Goal: Obtain resource: Download file/media

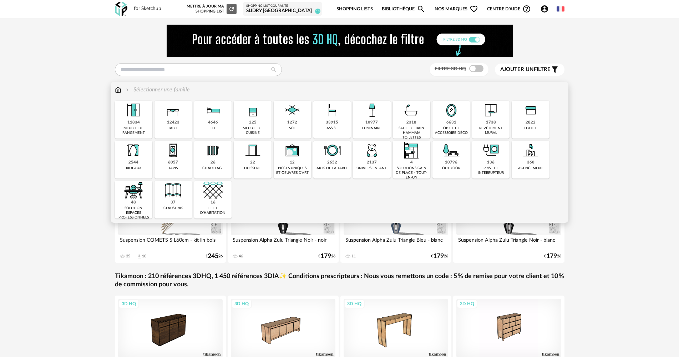
click at [465, 125] on div "6631 objet et accessoire déco" at bounding box center [451, 120] width 37 height 38
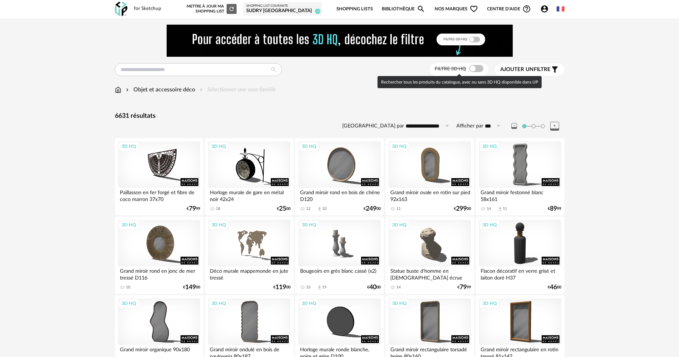
click at [472, 66] on span at bounding box center [477, 68] width 14 height 7
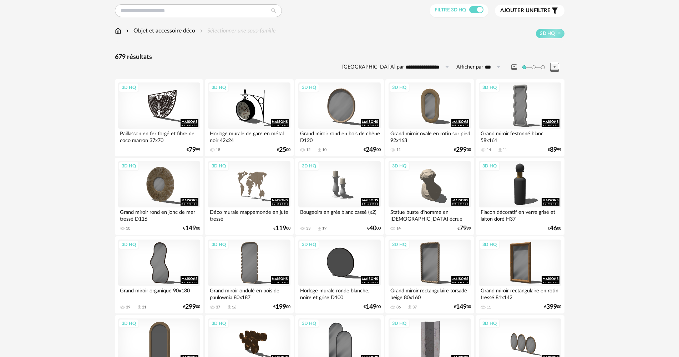
scroll to position [71, 0]
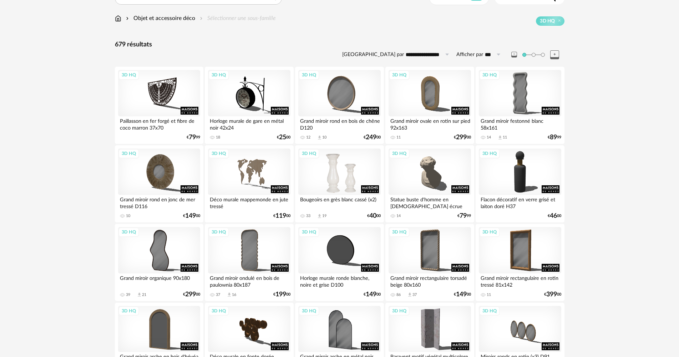
click at [372, 174] on div "3D HQ" at bounding box center [340, 172] width 82 height 46
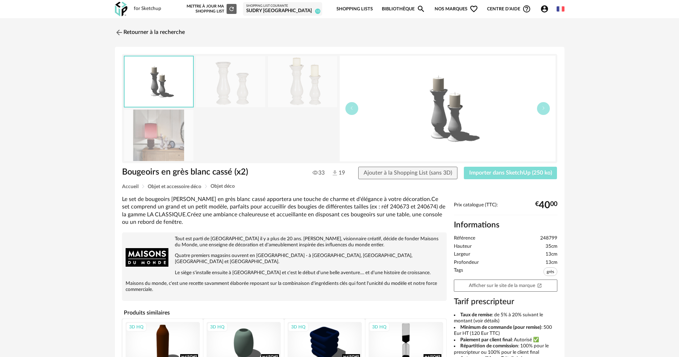
click at [518, 172] on span "Importer dans SketchUp (250 ko)" at bounding box center [511, 173] width 83 height 6
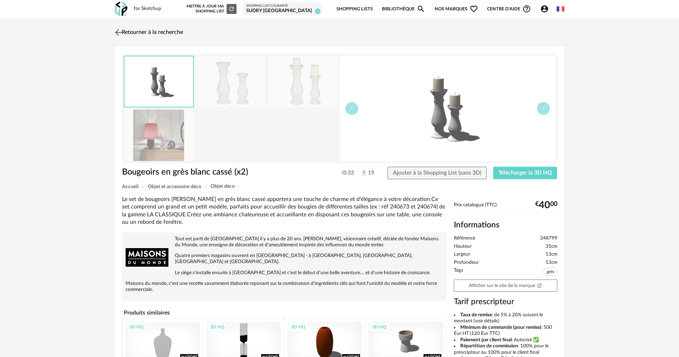
click at [171, 34] on link "Retourner à la recherche" at bounding box center [148, 33] width 70 height 16
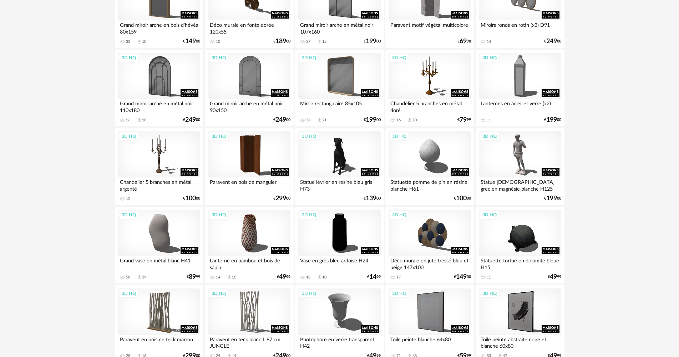
scroll to position [405, 0]
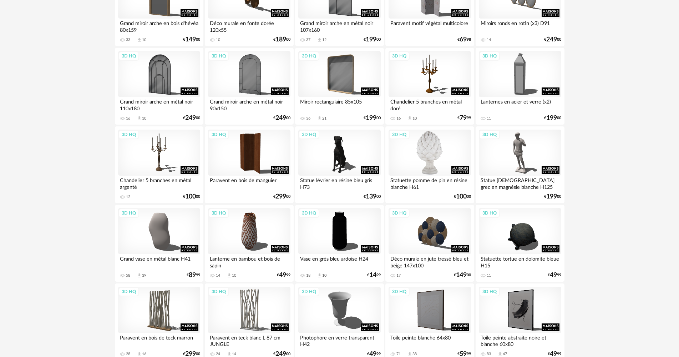
click at [441, 154] on div "3D HQ" at bounding box center [430, 153] width 82 height 46
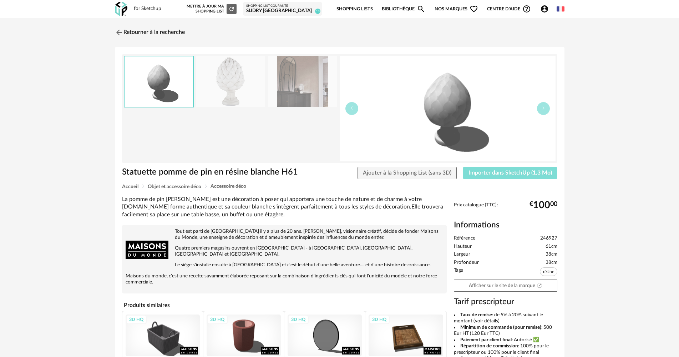
click at [528, 170] on span "Importer dans SketchUp (1,3 Mo)" at bounding box center [511, 173] width 84 height 6
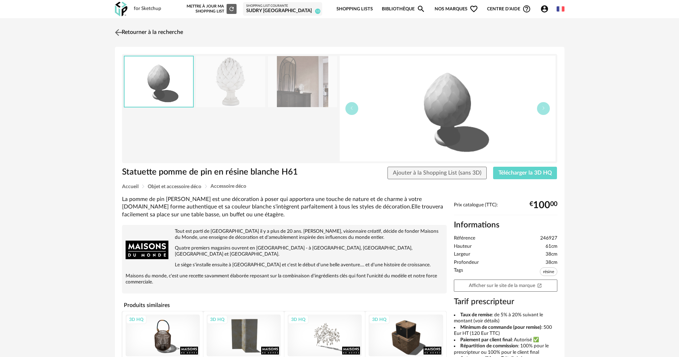
click at [180, 32] on link "Retourner à la recherche" at bounding box center [148, 33] width 70 height 16
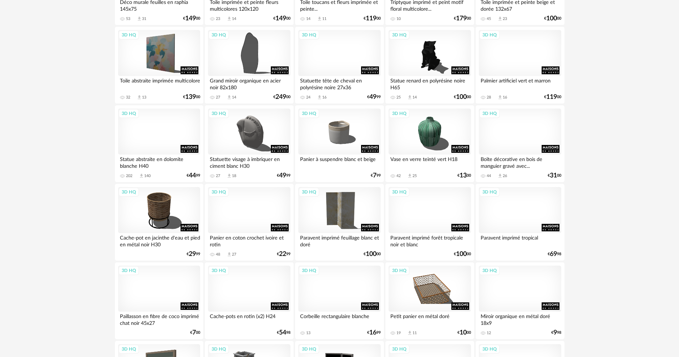
scroll to position [1219, 0]
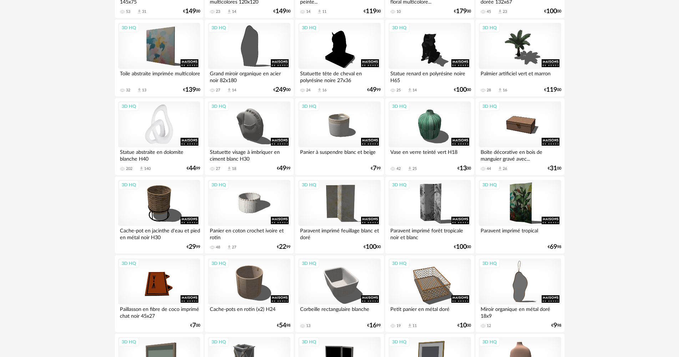
click at [165, 131] on div "3D HQ" at bounding box center [159, 124] width 82 height 46
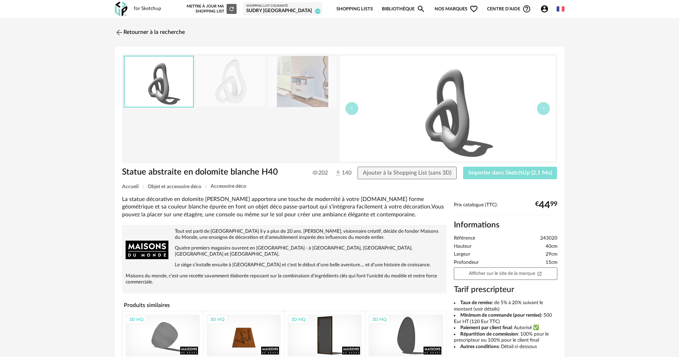
click at [543, 177] on button "Importer dans SketchUp (2,1 Mo)" at bounding box center [510, 173] width 94 height 13
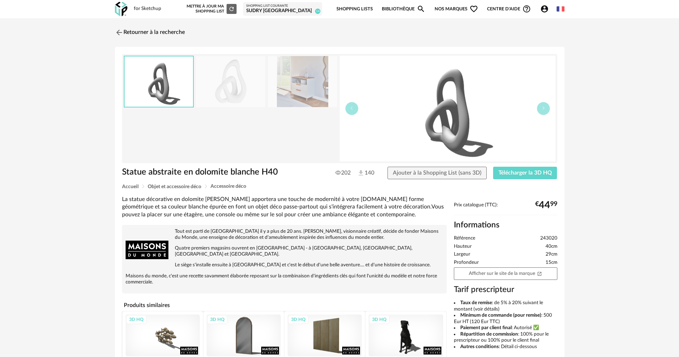
click at [142, 22] on div "Retourner à la recherche Statue abstraite en dolomite blanche H40 Statue abstra…" at bounding box center [339, 247] width 679 height 458
click at [145, 30] on link "Retourner à la recherche" at bounding box center [148, 33] width 70 height 16
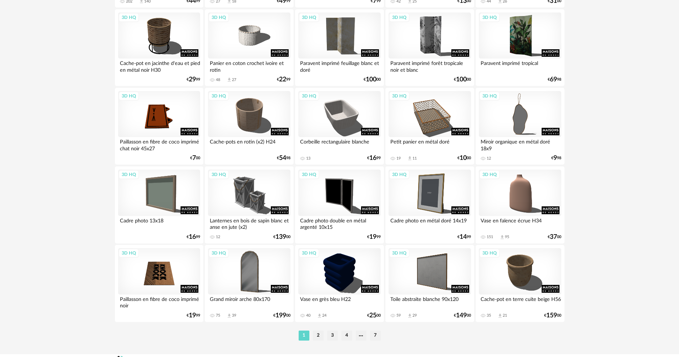
scroll to position [1400, 0]
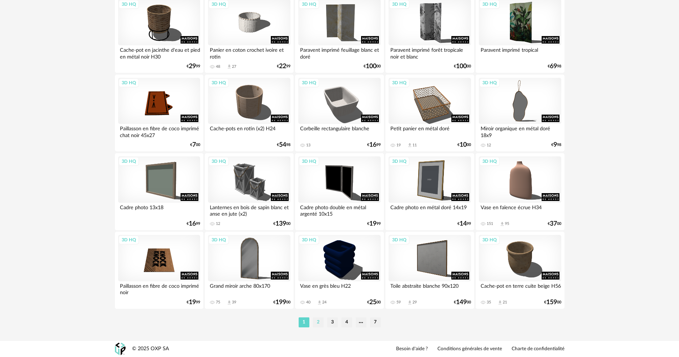
click at [318, 322] on li "2" at bounding box center [318, 322] width 11 height 10
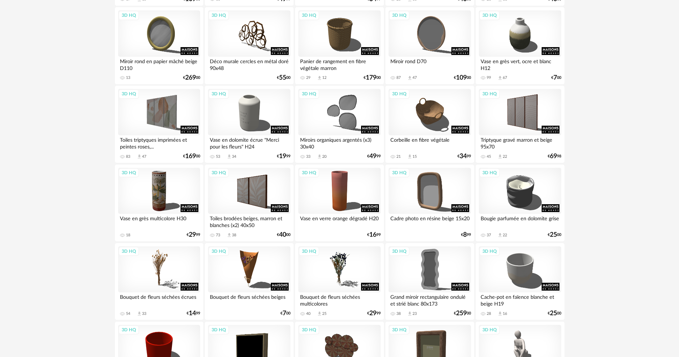
scroll to position [250, 0]
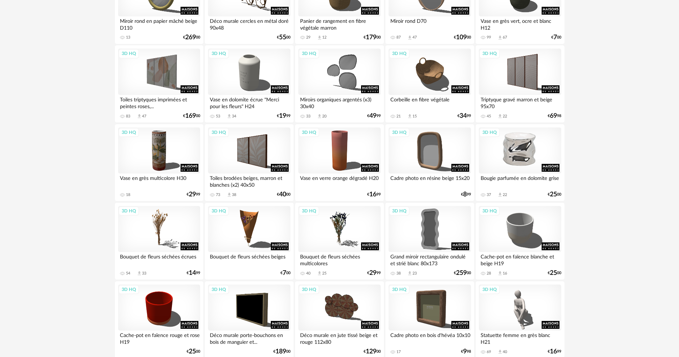
click at [528, 157] on div "3D HQ" at bounding box center [520, 150] width 82 height 46
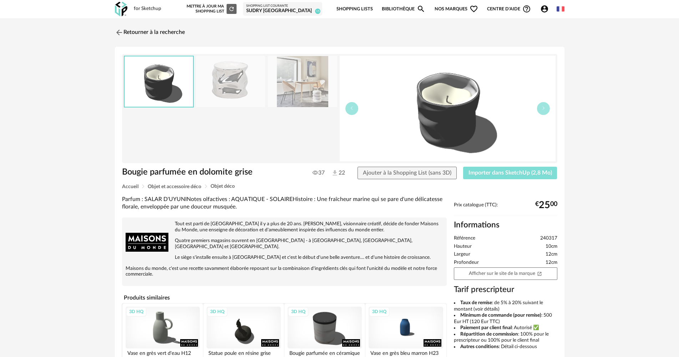
click at [535, 176] on button "Importer dans SketchUp (2,8 Mo)" at bounding box center [510, 173] width 94 height 13
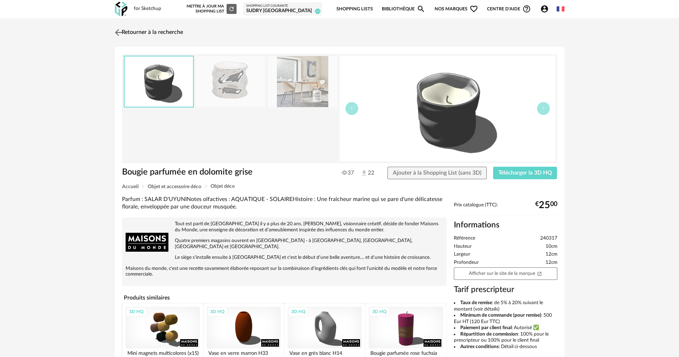
click at [155, 29] on link "Retourner à la recherche" at bounding box center [148, 33] width 70 height 16
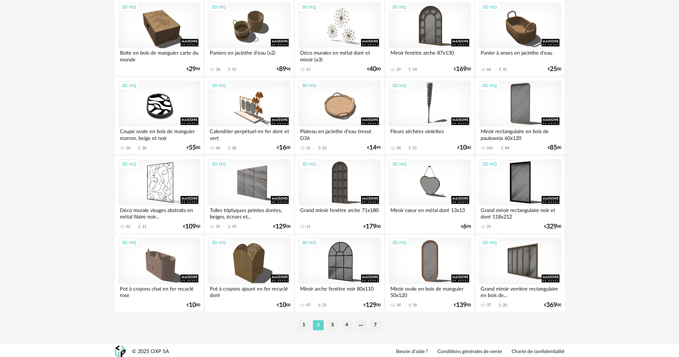
scroll to position [1400, 0]
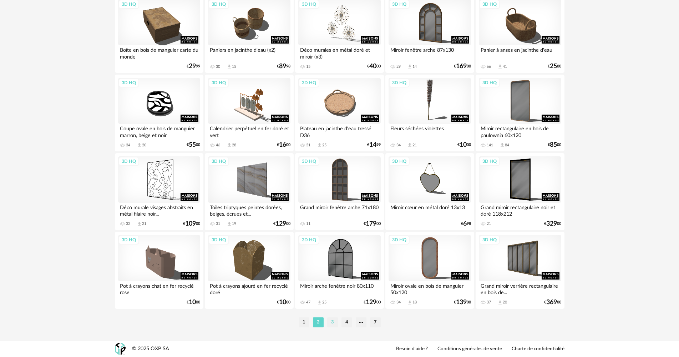
click at [332, 323] on li "3" at bounding box center [332, 322] width 11 height 10
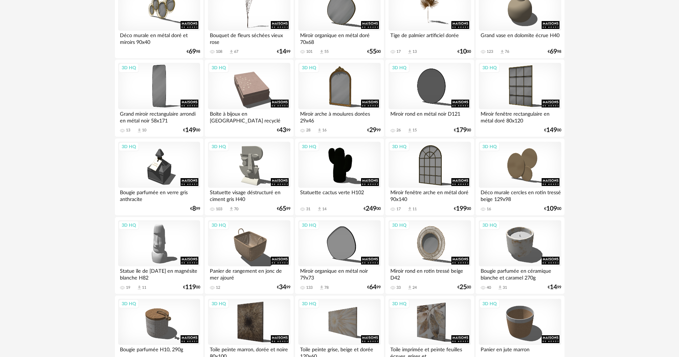
scroll to position [1035, 0]
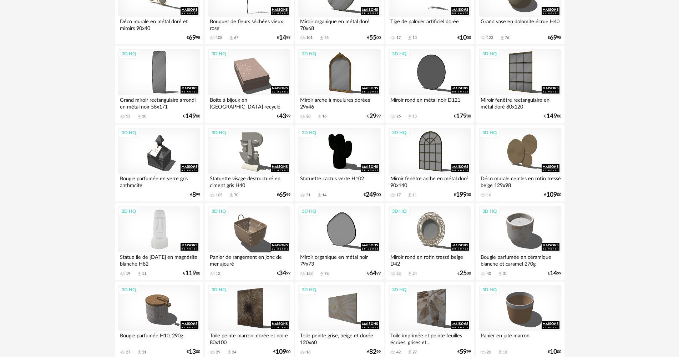
click at [183, 230] on div "3D HQ" at bounding box center [159, 229] width 82 height 46
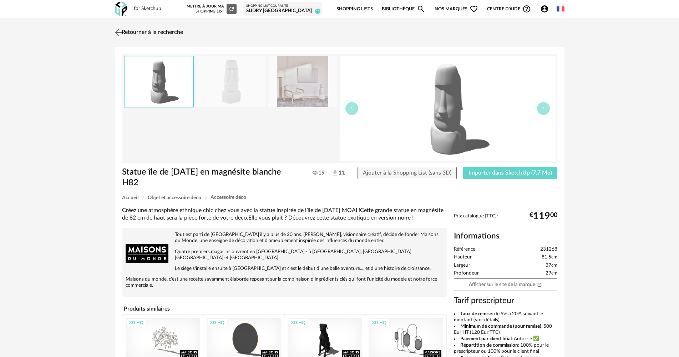
click at [173, 28] on link "Retourner à la recherche" at bounding box center [148, 33] width 70 height 16
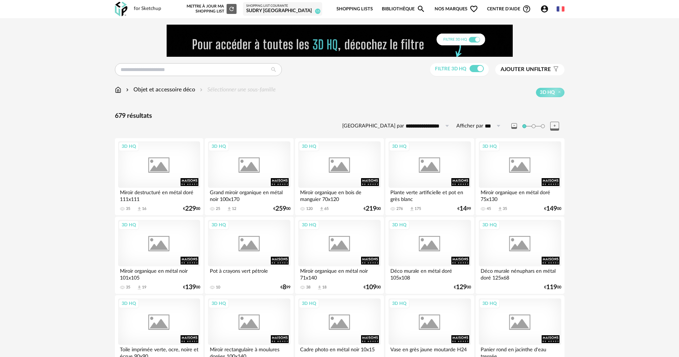
scroll to position [1035, 0]
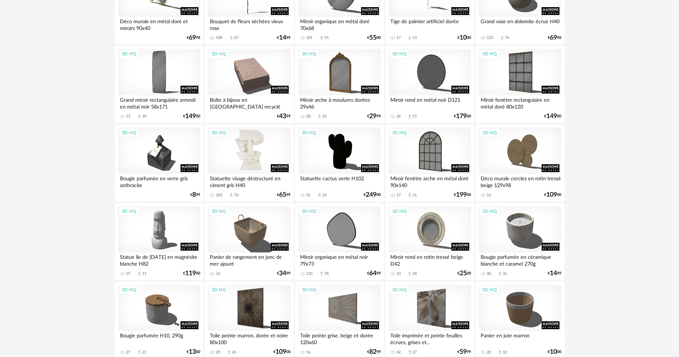
click at [264, 142] on div "3D HQ" at bounding box center [249, 151] width 82 height 46
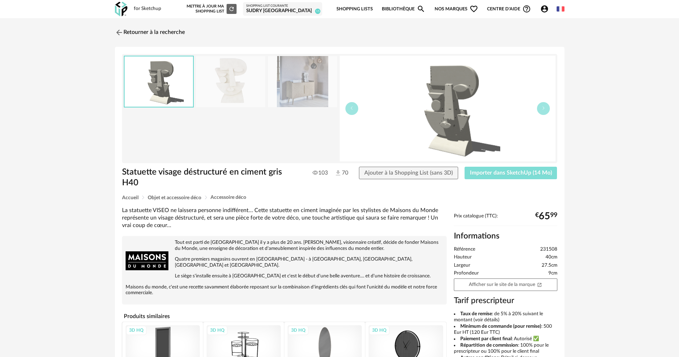
click at [522, 170] on span "Importer dans SketchUp (14 Mo)" at bounding box center [511, 173] width 82 height 6
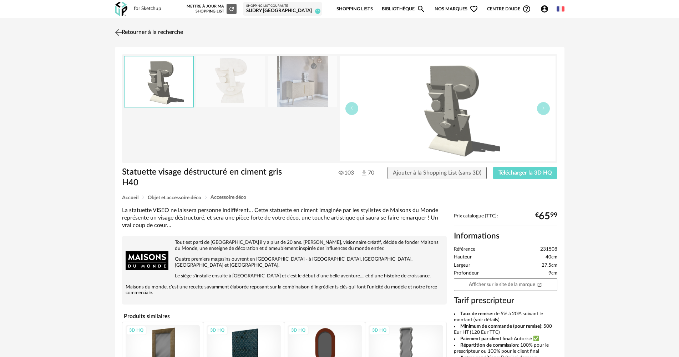
drag, startPoint x: 144, startPoint y: 33, endPoint x: 296, endPoint y: 83, distance: 160.4
click at [144, 33] on link "Retourner à la recherche" at bounding box center [150, 33] width 70 height 16
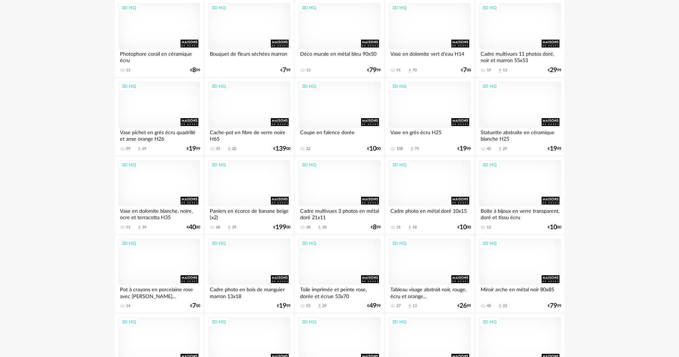
scroll to position [678, 0]
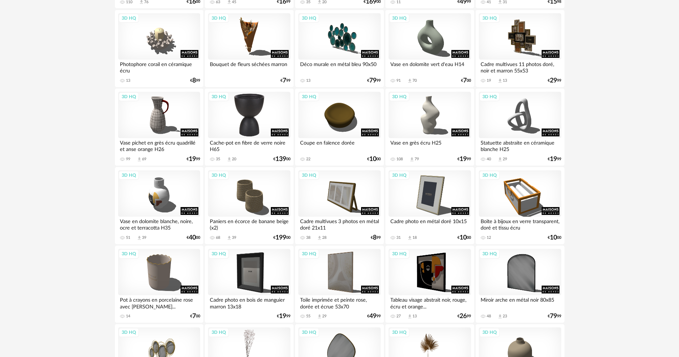
click at [260, 112] on div "3D HQ" at bounding box center [249, 115] width 82 height 46
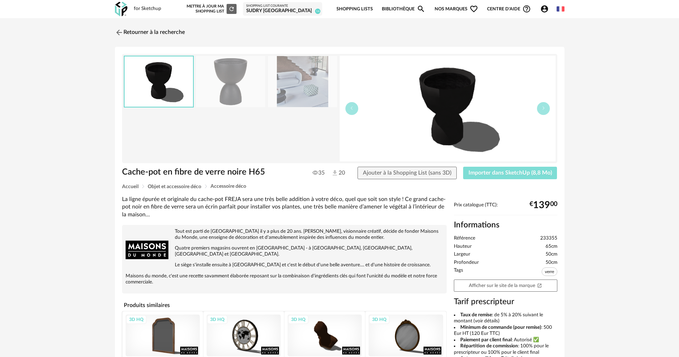
click at [541, 171] on span "Importer dans SketchUp (8,8 Mo)" at bounding box center [511, 173] width 84 height 6
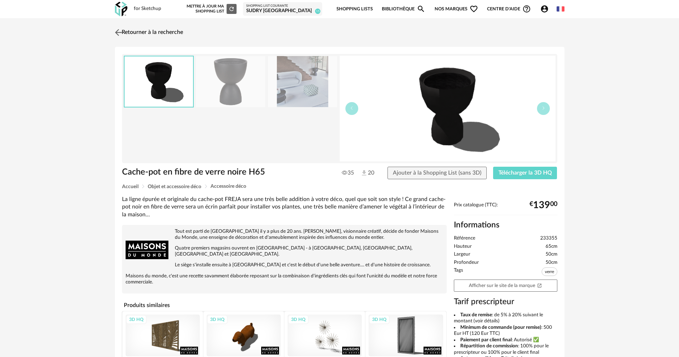
click at [171, 32] on link "Retourner à la recherche" at bounding box center [148, 33] width 70 height 16
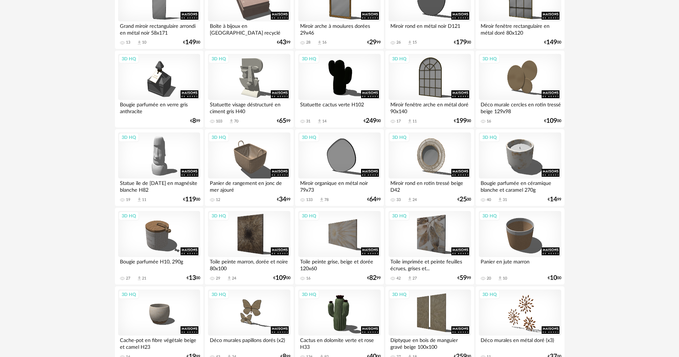
scroll to position [1133, 0]
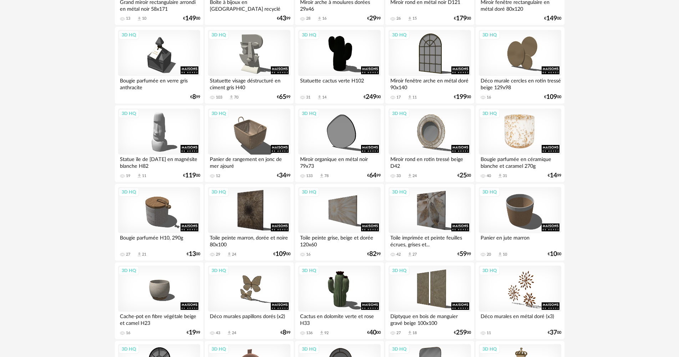
click at [526, 143] on div "3D HQ" at bounding box center [520, 132] width 82 height 46
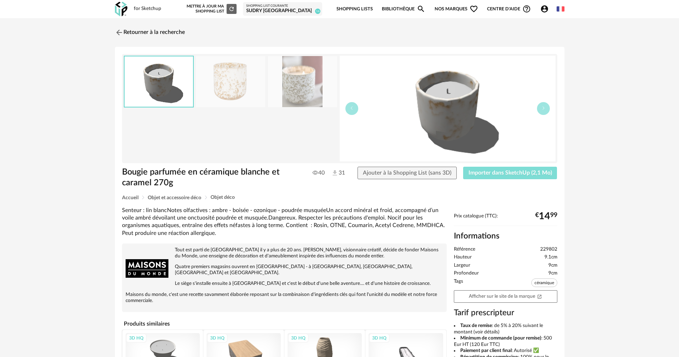
click at [525, 177] on button "Importer dans SketchUp (2,1 Mo)" at bounding box center [510, 173] width 94 height 13
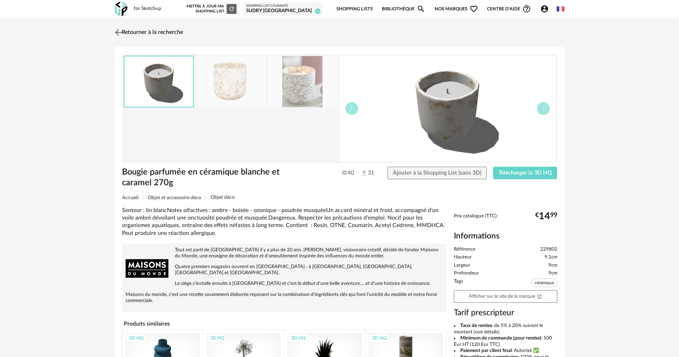
click at [165, 31] on link "Retourner à la recherche" at bounding box center [148, 33] width 70 height 16
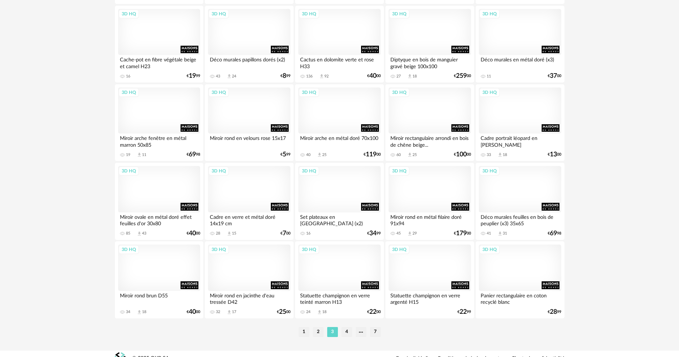
scroll to position [1400, 0]
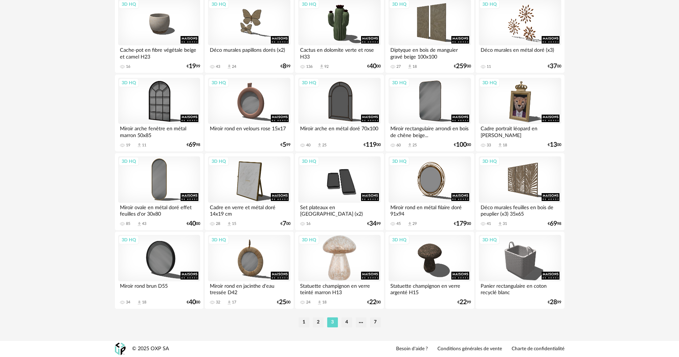
click at [350, 264] on div "3D HQ" at bounding box center [340, 258] width 82 height 46
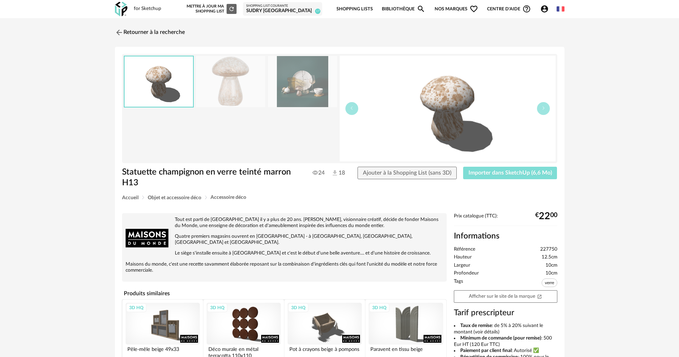
click at [515, 174] on span "Importer dans SketchUp (6,6 Mo)" at bounding box center [511, 173] width 84 height 6
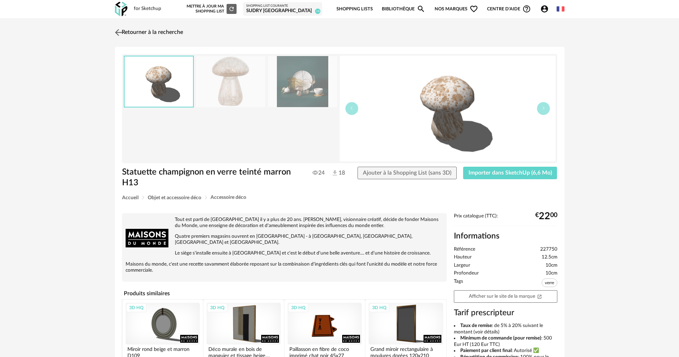
click at [155, 31] on link "Retourner à la recherche" at bounding box center [148, 33] width 70 height 16
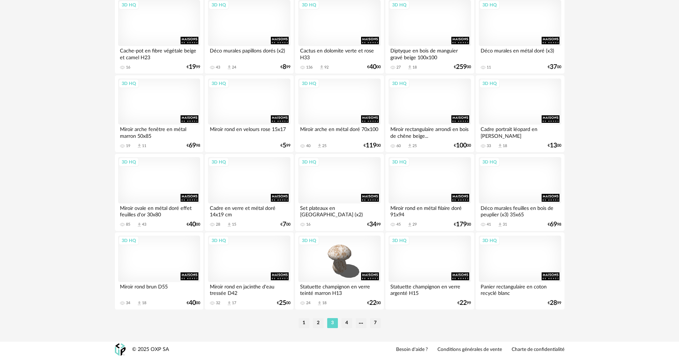
scroll to position [1400, 0]
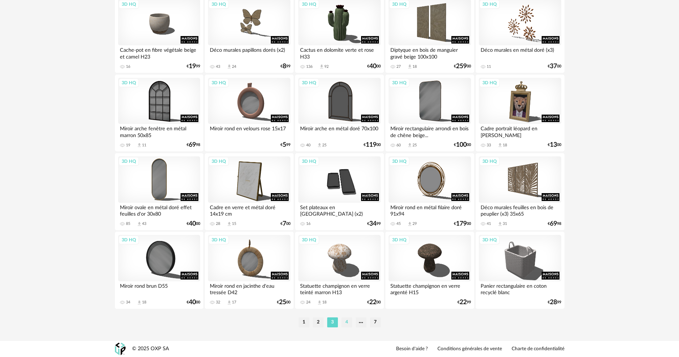
click at [343, 322] on li "4" at bounding box center [347, 322] width 11 height 10
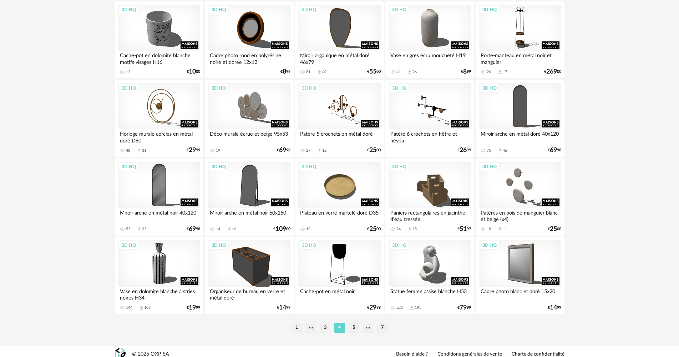
scroll to position [1400, 0]
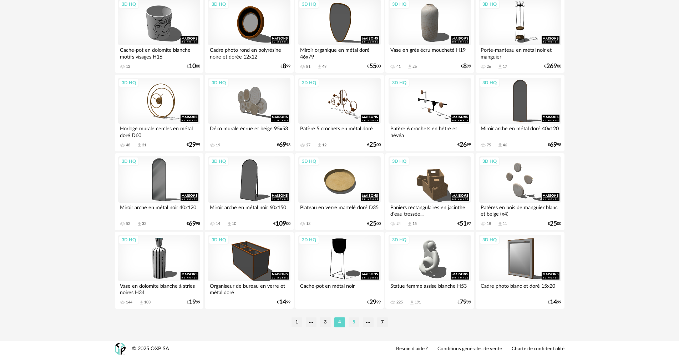
click at [353, 324] on li "5" at bounding box center [354, 322] width 11 height 10
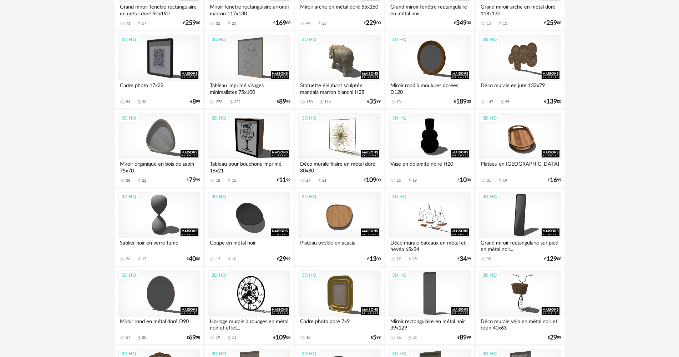
scroll to position [536, 0]
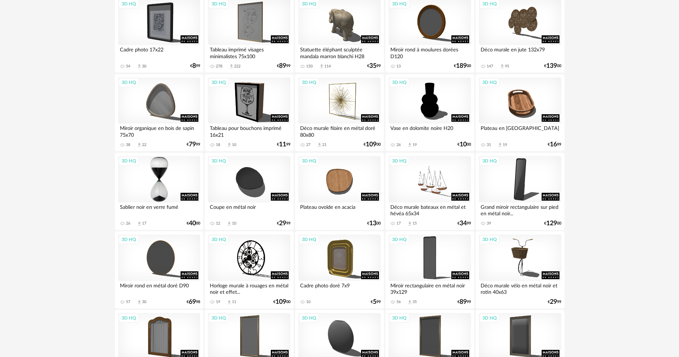
click at [182, 181] on div "3D HQ" at bounding box center [159, 179] width 82 height 46
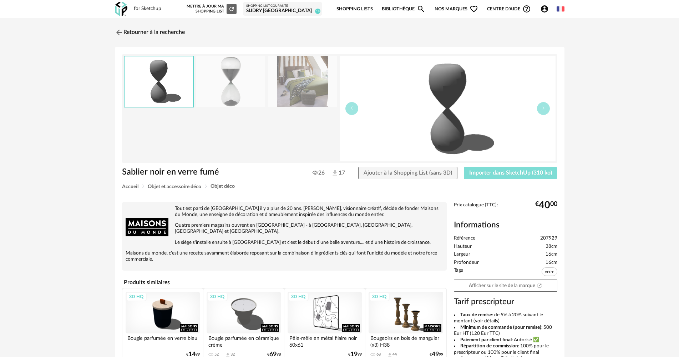
click at [526, 175] on span "Importer dans SketchUp (310 ko)" at bounding box center [511, 173] width 83 height 6
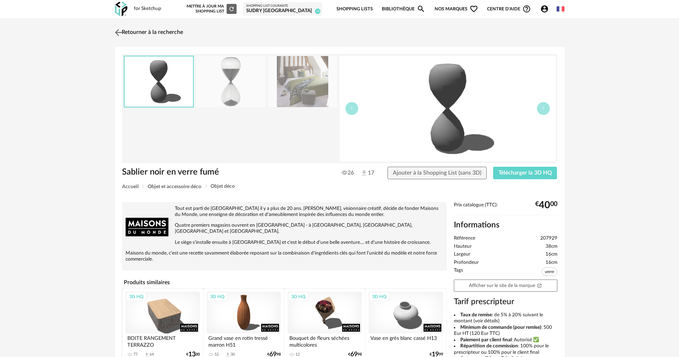
click at [139, 33] on link "Retourner à la recherche" at bounding box center [148, 33] width 70 height 16
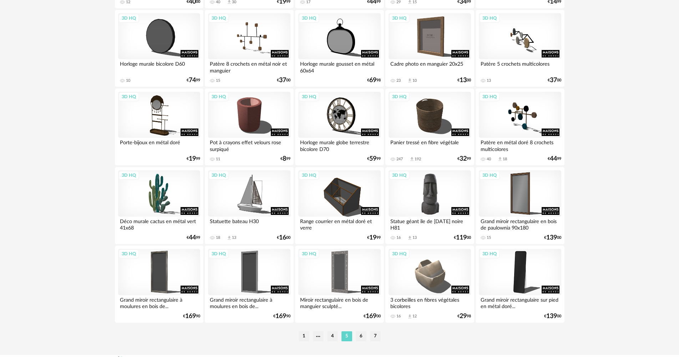
scroll to position [1400, 0]
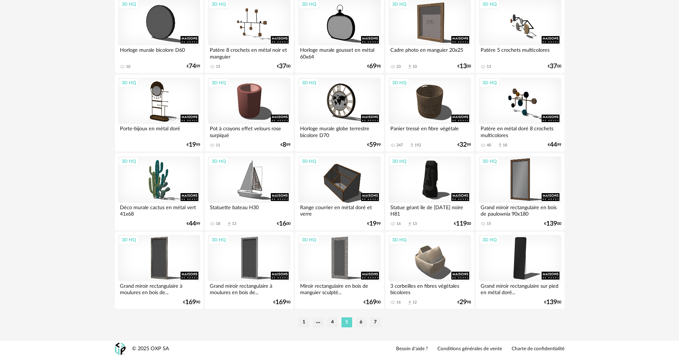
click at [357, 322] on li "6" at bounding box center [361, 322] width 11 height 10
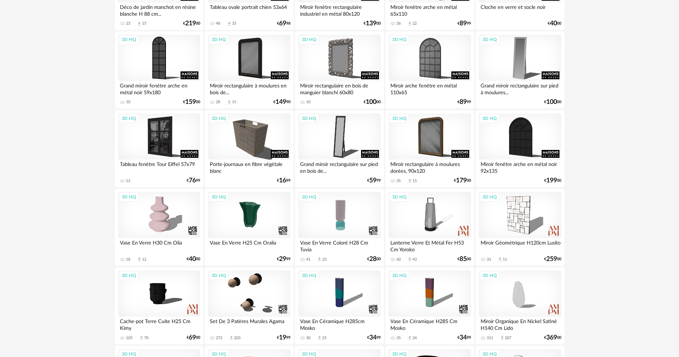
scroll to position [1143, 0]
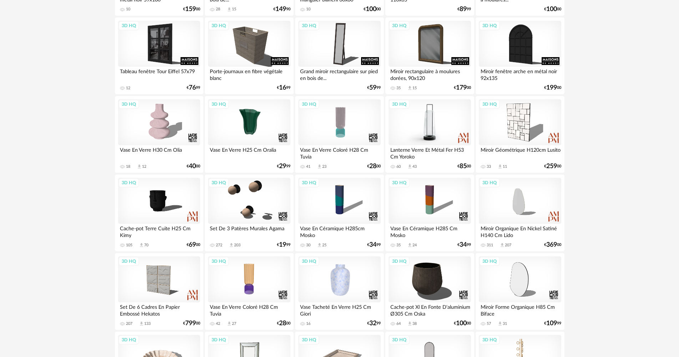
click at [459, 120] on div "3D HQ" at bounding box center [430, 122] width 82 height 46
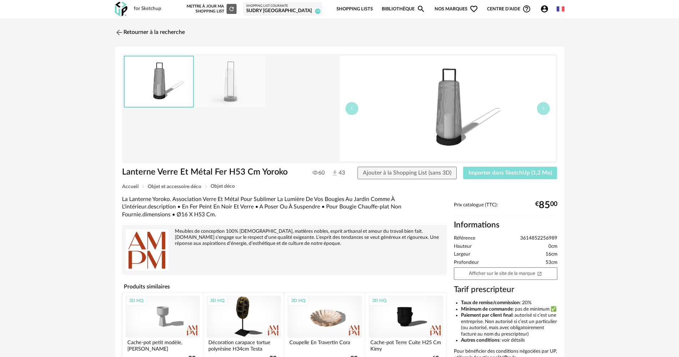
click at [527, 175] on span "Importer dans SketchUp (1,2 Mo)" at bounding box center [511, 173] width 84 height 6
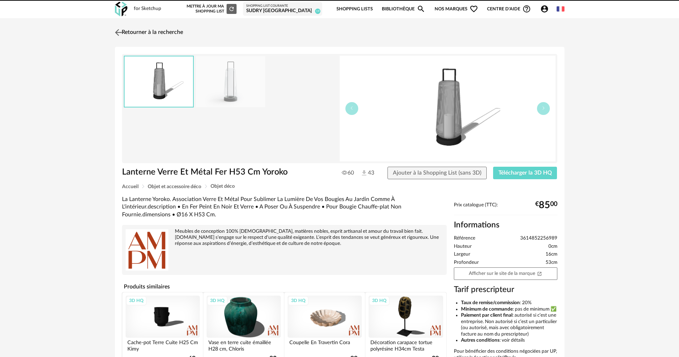
click at [148, 32] on link "Retourner à la recherche" at bounding box center [148, 33] width 70 height 16
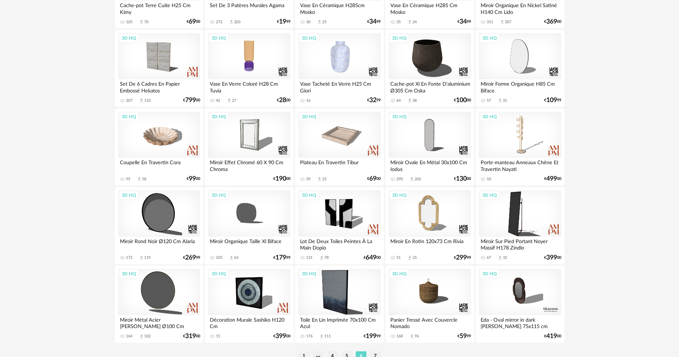
scroll to position [1379, 0]
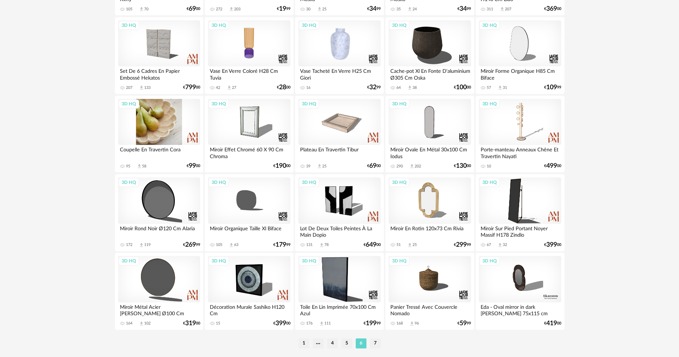
click at [156, 129] on div "3D HQ" at bounding box center [159, 122] width 82 height 46
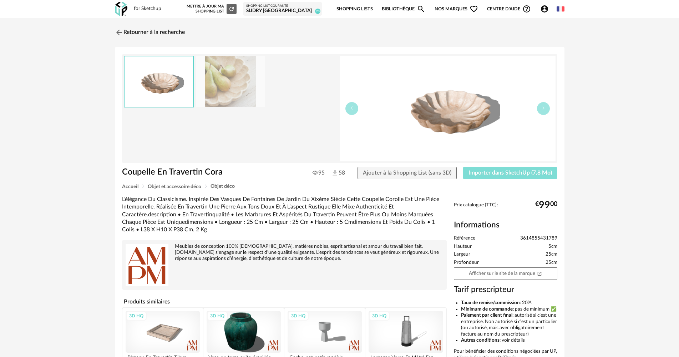
click at [529, 174] on span "Importer dans SketchUp (7,8 Mo)" at bounding box center [511, 173] width 84 height 6
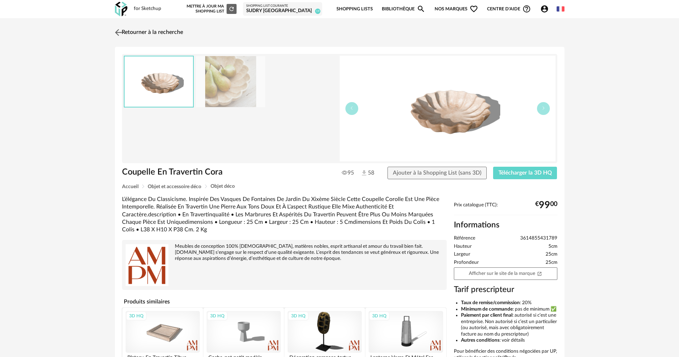
click at [174, 31] on link "Retourner à la recherche" at bounding box center [148, 33] width 70 height 16
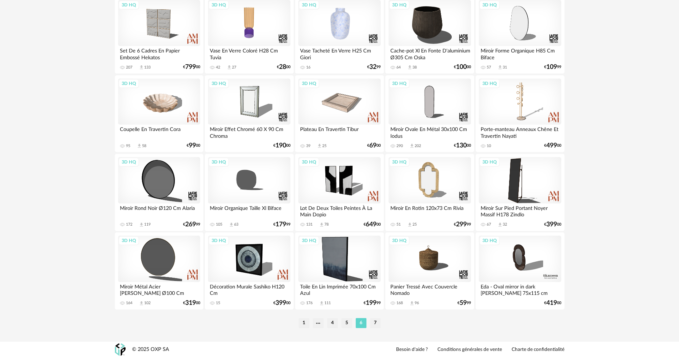
scroll to position [1400, 0]
click at [378, 323] on li "7" at bounding box center [375, 322] width 11 height 10
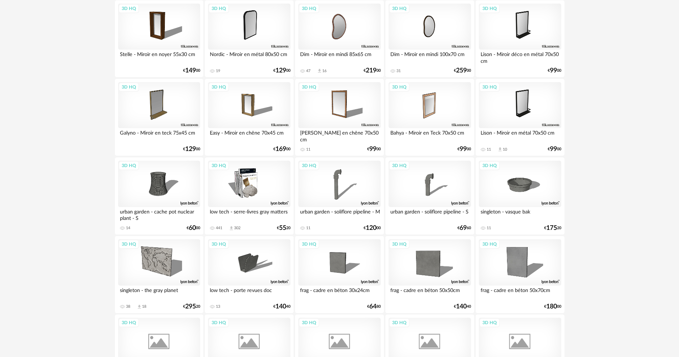
scroll to position [536, 0]
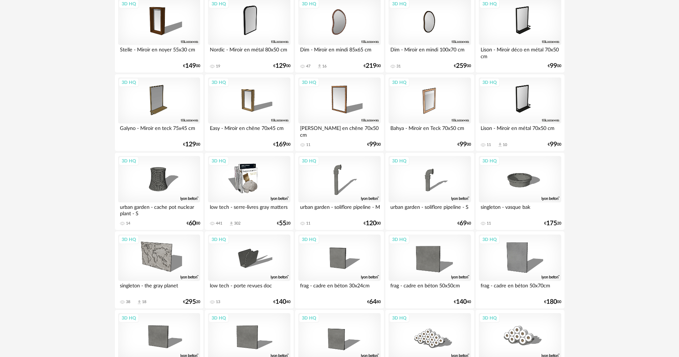
click at [156, 184] on div "3D HQ" at bounding box center [159, 179] width 82 height 46
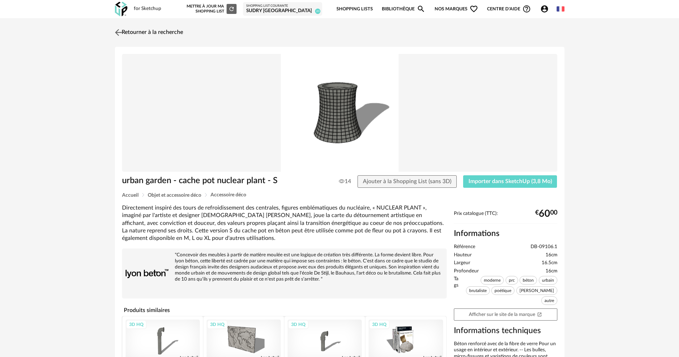
click at [131, 30] on link "Retourner à la recherche" at bounding box center [148, 33] width 70 height 16
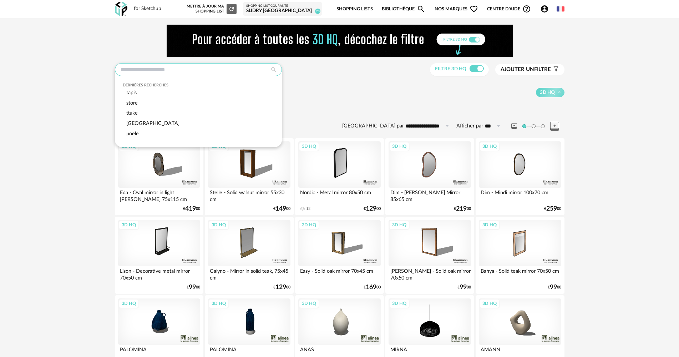
click at [157, 72] on input "text" at bounding box center [198, 69] width 167 height 13
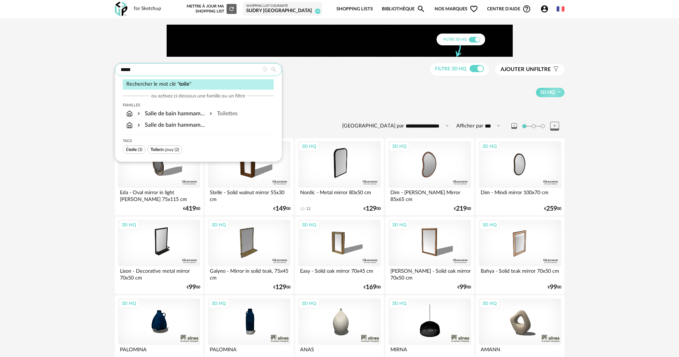
type input "*****"
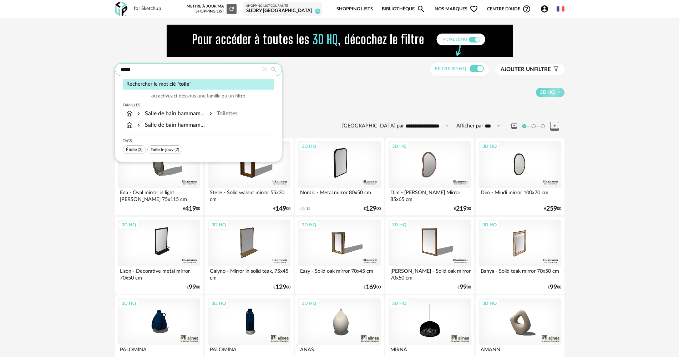
type input "**********"
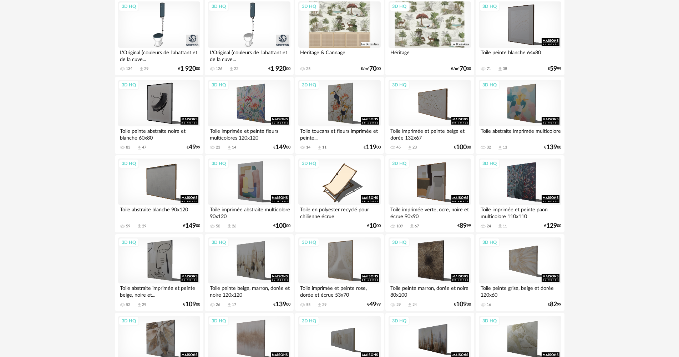
scroll to position [214, 0]
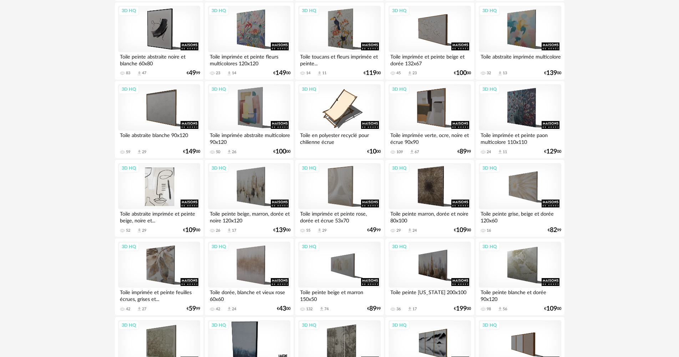
click at [169, 187] on div "3D HQ" at bounding box center [159, 186] width 82 height 46
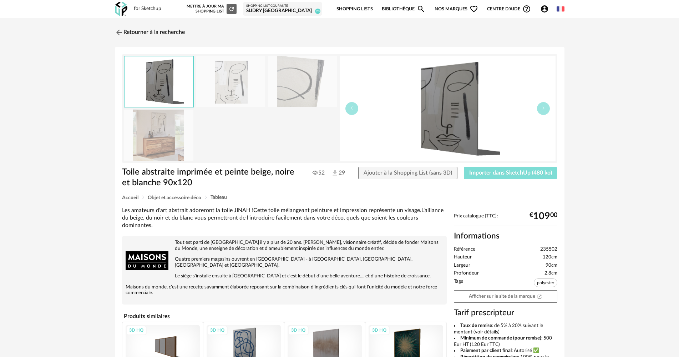
click at [510, 175] on span "Importer dans SketchUp (480 ko)" at bounding box center [511, 173] width 83 height 6
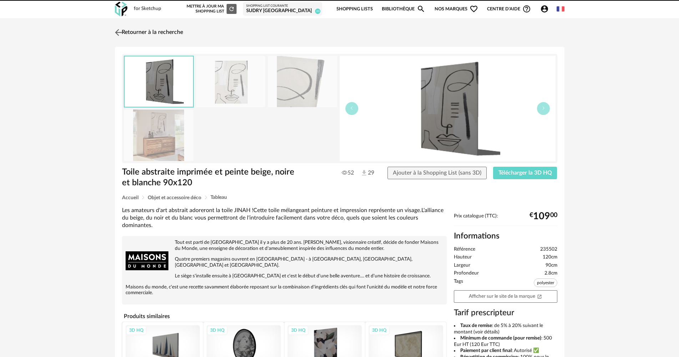
click at [145, 33] on link "Retourner à la recherche" at bounding box center [148, 33] width 70 height 16
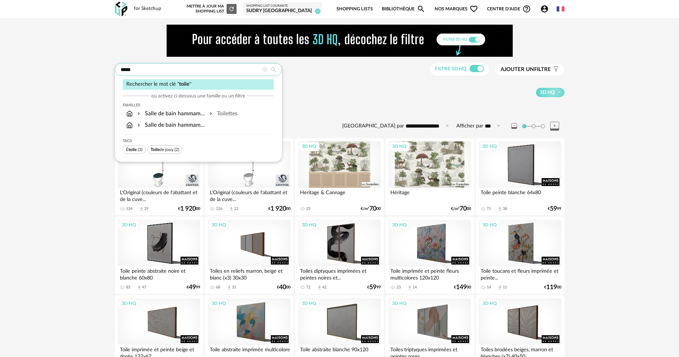
drag, startPoint x: 166, startPoint y: 74, endPoint x: 89, endPoint y: 71, distance: 76.9
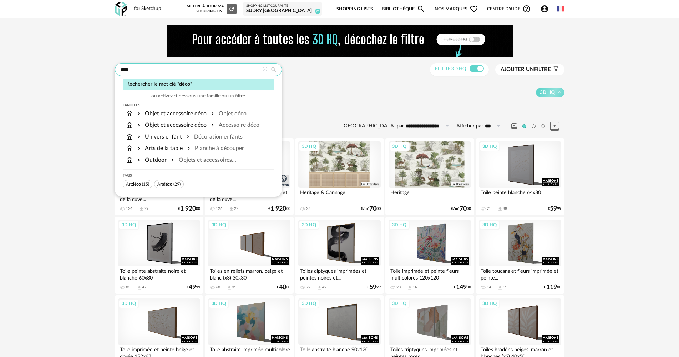
type input "****"
type input "**********"
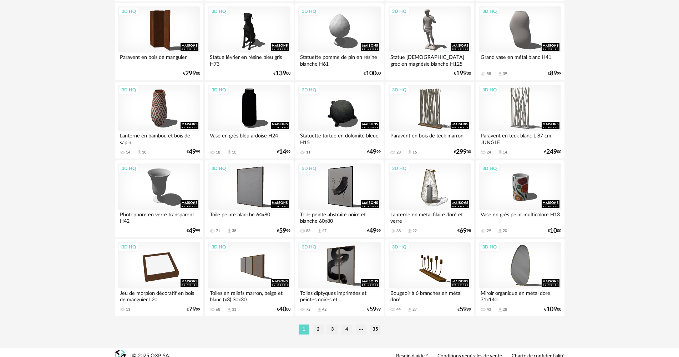
scroll to position [1400, 0]
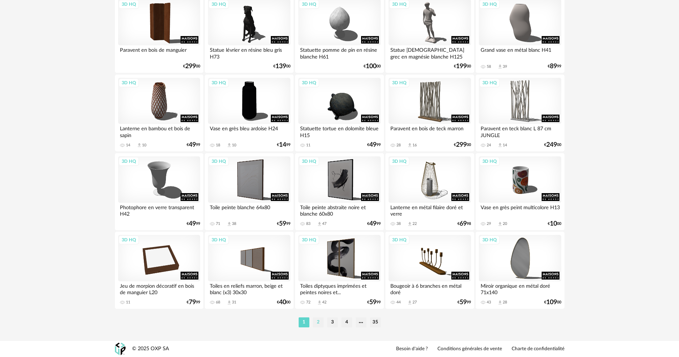
click at [319, 323] on li "2" at bounding box center [318, 322] width 11 height 10
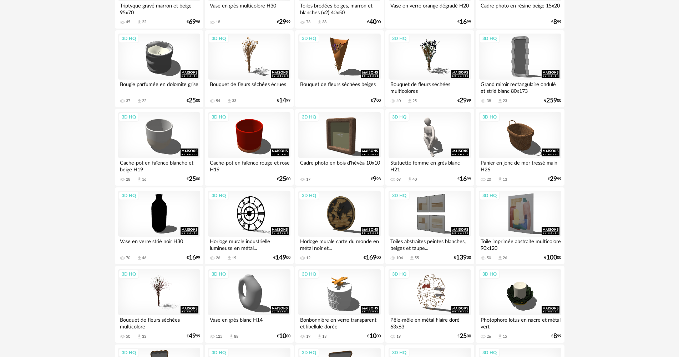
scroll to position [1143, 0]
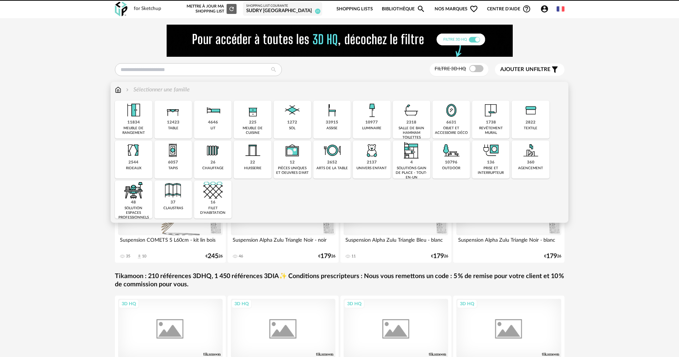
click at [181, 126] on div "12423 table" at bounding box center [173, 120] width 37 height 38
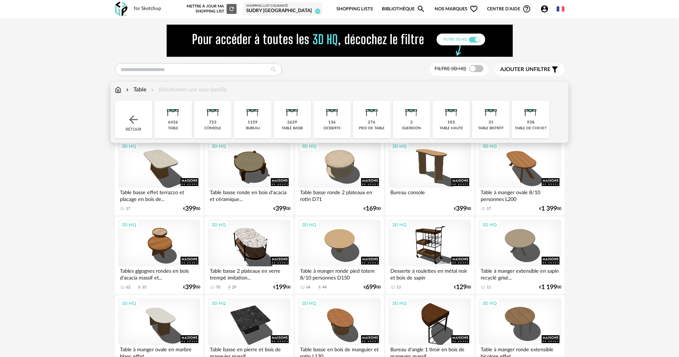
click at [305, 126] on div "2629 table basse" at bounding box center [292, 120] width 37 height 38
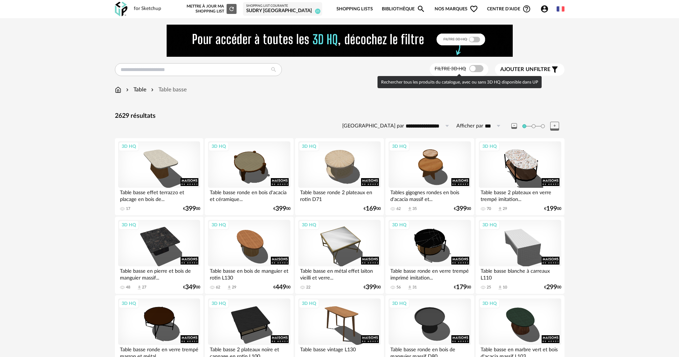
click at [473, 68] on span at bounding box center [477, 68] width 14 height 7
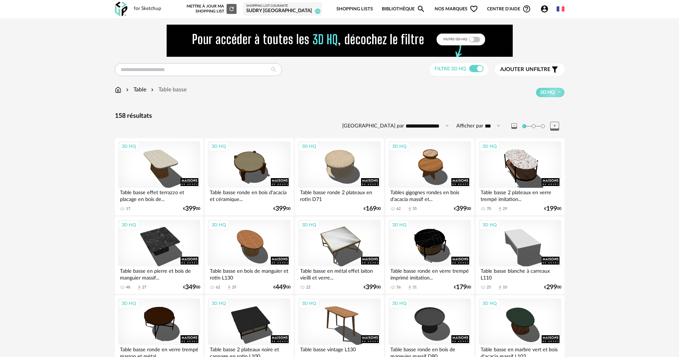
click at [536, 69] on span "Ajouter un filtre" at bounding box center [526, 69] width 50 height 7
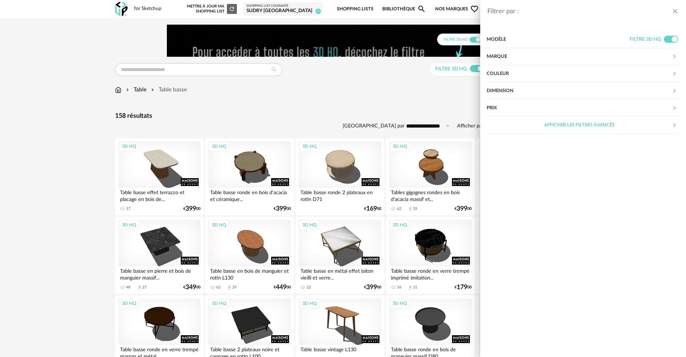
click at [518, 58] on div "Marque" at bounding box center [578, 56] width 185 height 17
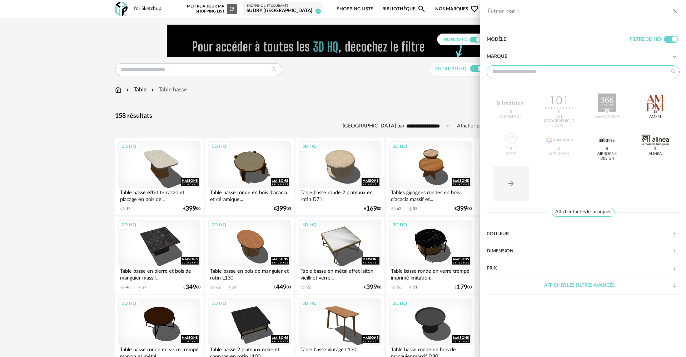
click at [528, 68] on input "text" at bounding box center [582, 71] width 193 height 13
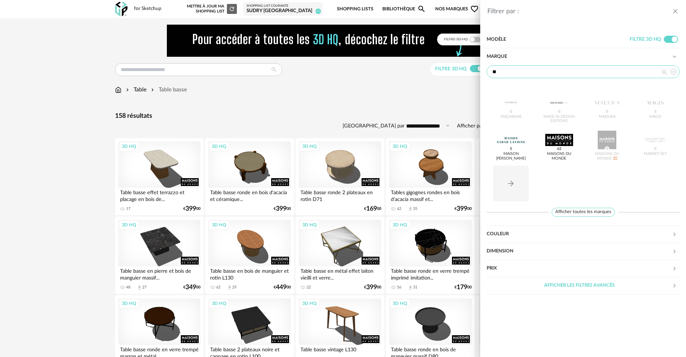
type input "*"
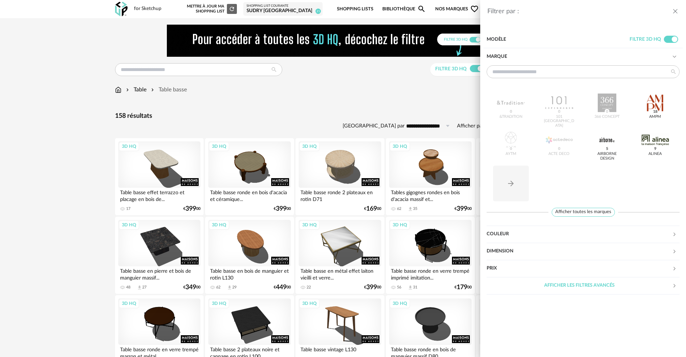
click at [676, 12] on icon "close drawer" at bounding box center [674, 11] width 7 height 7
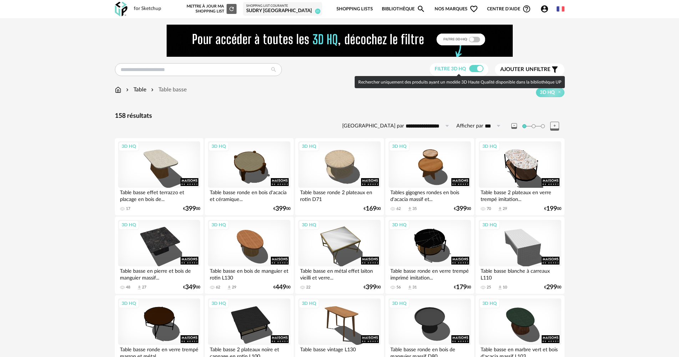
click at [481, 69] on span at bounding box center [477, 68] width 14 height 7
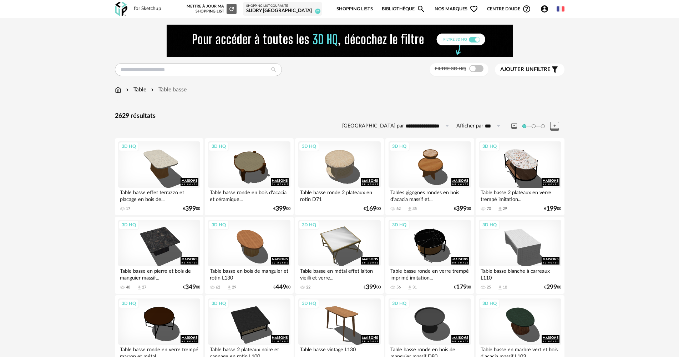
click at [542, 70] on span "Ajouter un filtre" at bounding box center [526, 69] width 50 height 7
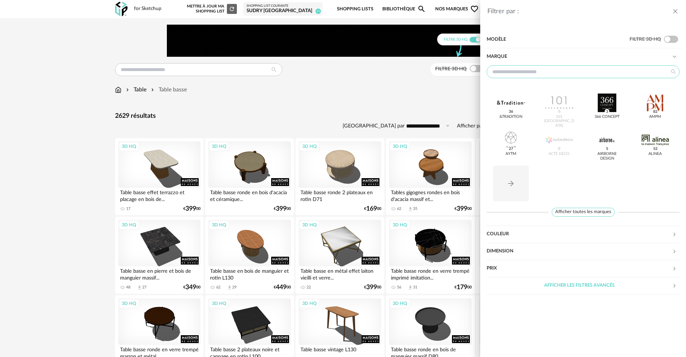
click at [584, 78] on input "text" at bounding box center [582, 71] width 193 height 13
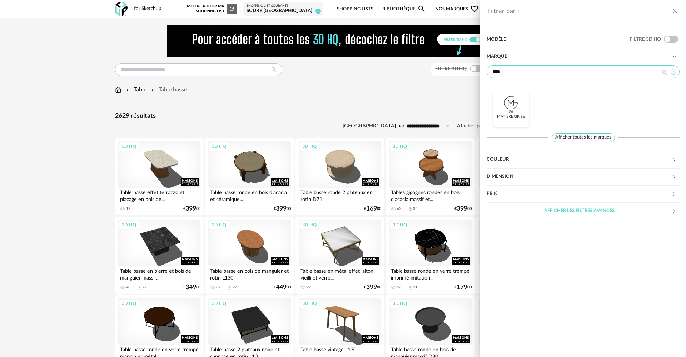
type input "****"
click at [517, 111] on div at bounding box center [511, 103] width 28 height 19
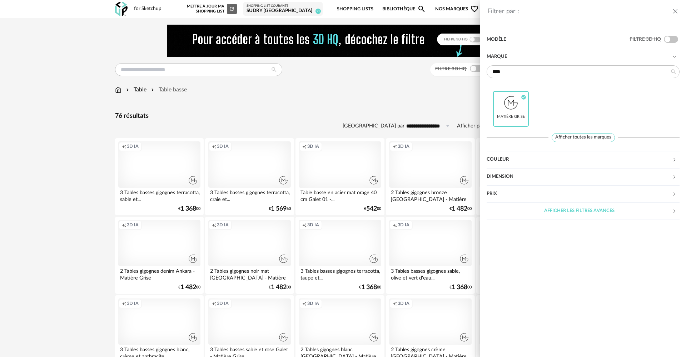
click at [676, 10] on icon "close drawer" at bounding box center [674, 11] width 7 height 7
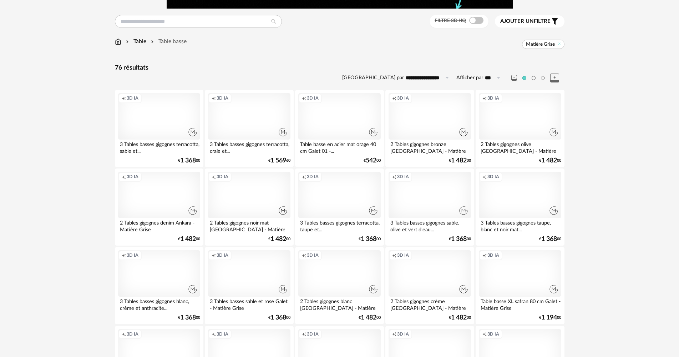
scroll to position [36, 0]
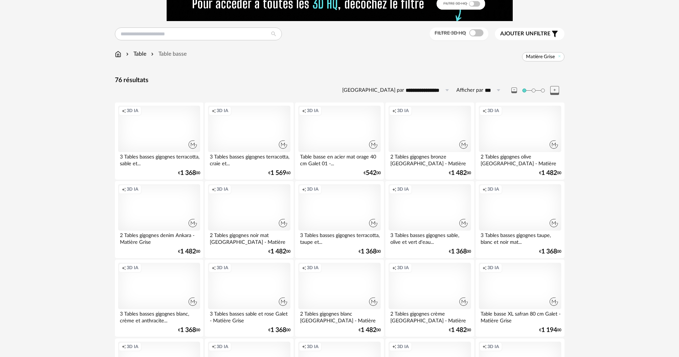
click at [172, 206] on div "Creation icon 3D IA" at bounding box center [159, 207] width 82 height 46
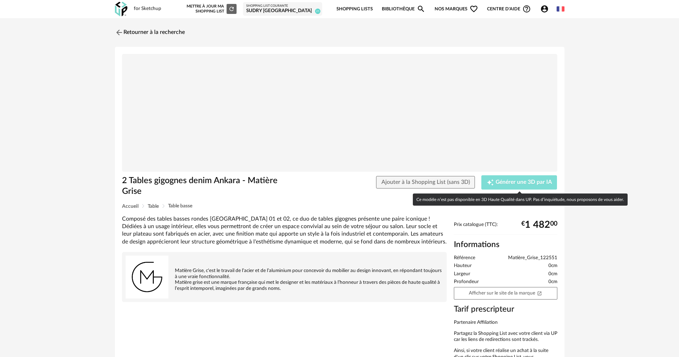
click at [550, 184] on span "Générer une 3D par IA" at bounding box center [524, 183] width 56 height 6
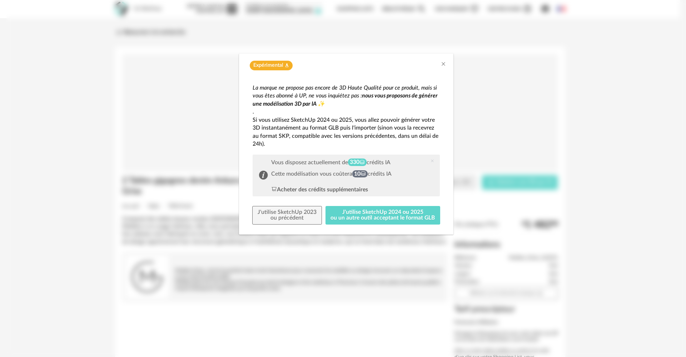
click at [440, 66] on div "Expérimental Flask icon" at bounding box center [346, 66] width 200 height 10
click at [443, 63] on icon "Close" at bounding box center [443, 64] width 6 height 6
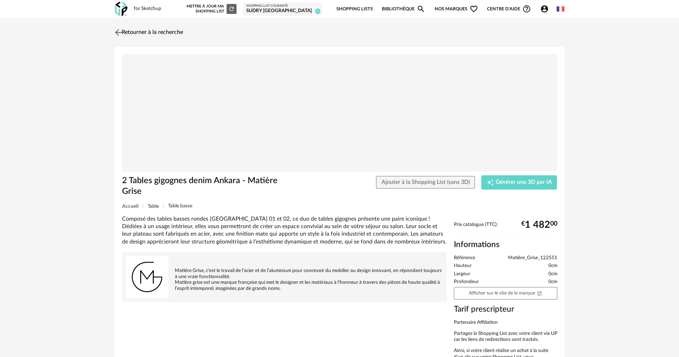
click at [131, 36] on link "Retourner à la recherche" at bounding box center [148, 33] width 70 height 16
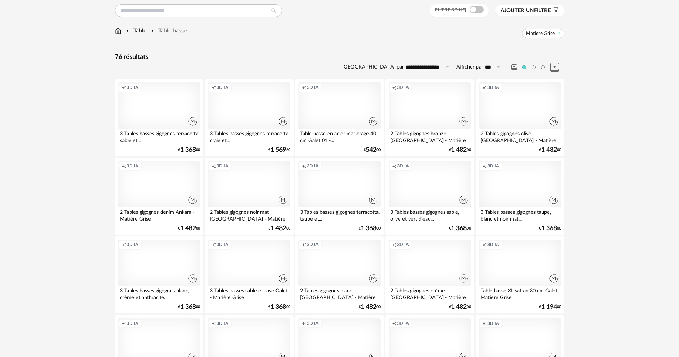
scroll to position [71, 0]
